Goal: Transaction & Acquisition: Book appointment/travel/reservation

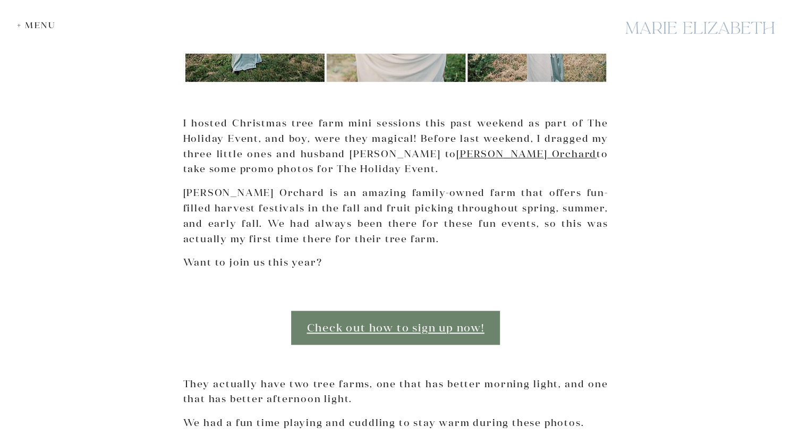
scroll to position [372, 0]
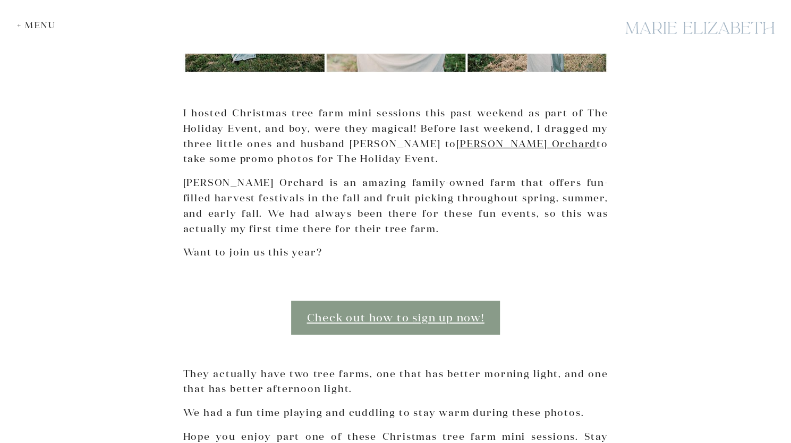
click at [346, 309] on link "Check out how to sign up now!" at bounding box center [395, 317] width 208 height 33
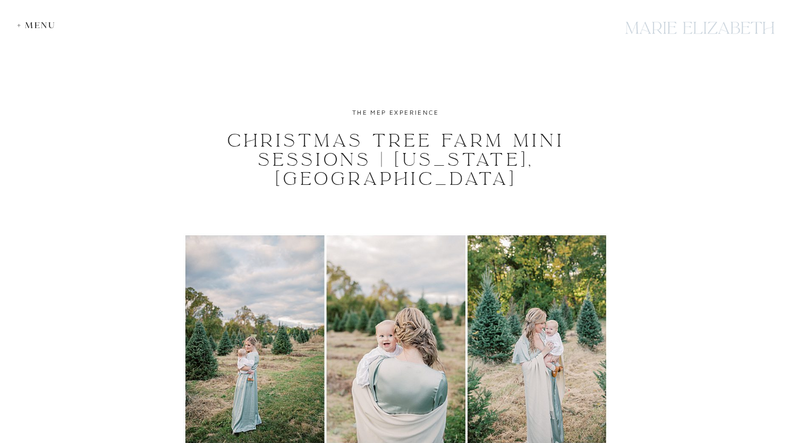
scroll to position [372, 0]
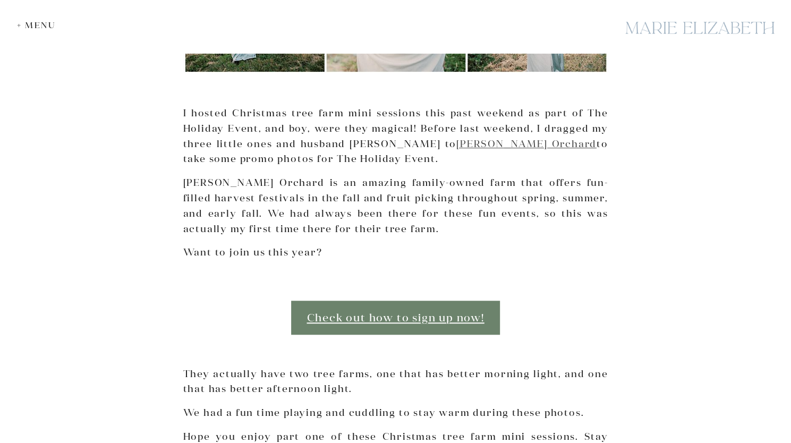
click at [456, 143] on link "[PERSON_NAME] Orchard" at bounding box center [526, 144] width 140 height 12
